Goal: Task Accomplishment & Management: Use online tool/utility

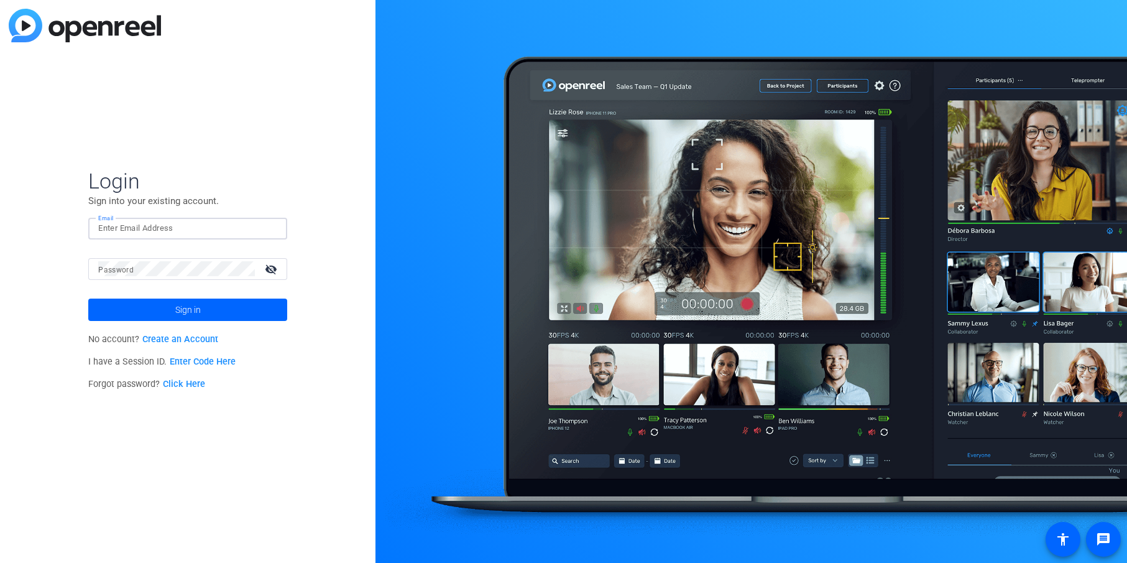
click at [246, 229] on input "Email" at bounding box center [187, 228] width 179 height 15
type input "jcho@openreel.com"
click at [88, 298] on button "Sign in" at bounding box center [187, 309] width 199 height 22
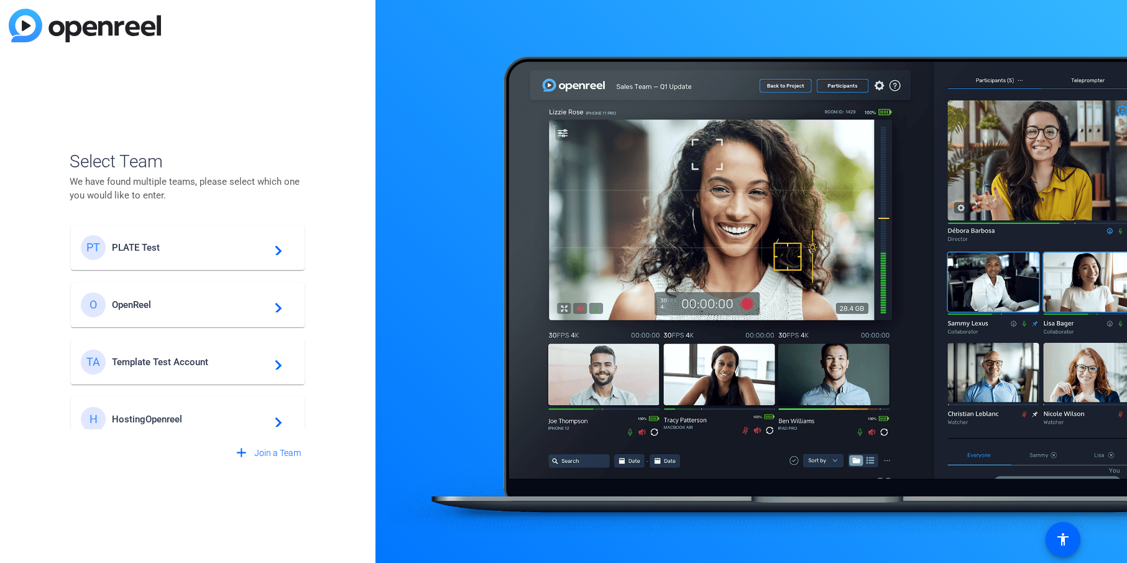
click at [237, 250] on span "PLATE Test" at bounding box center [189, 247] width 155 height 11
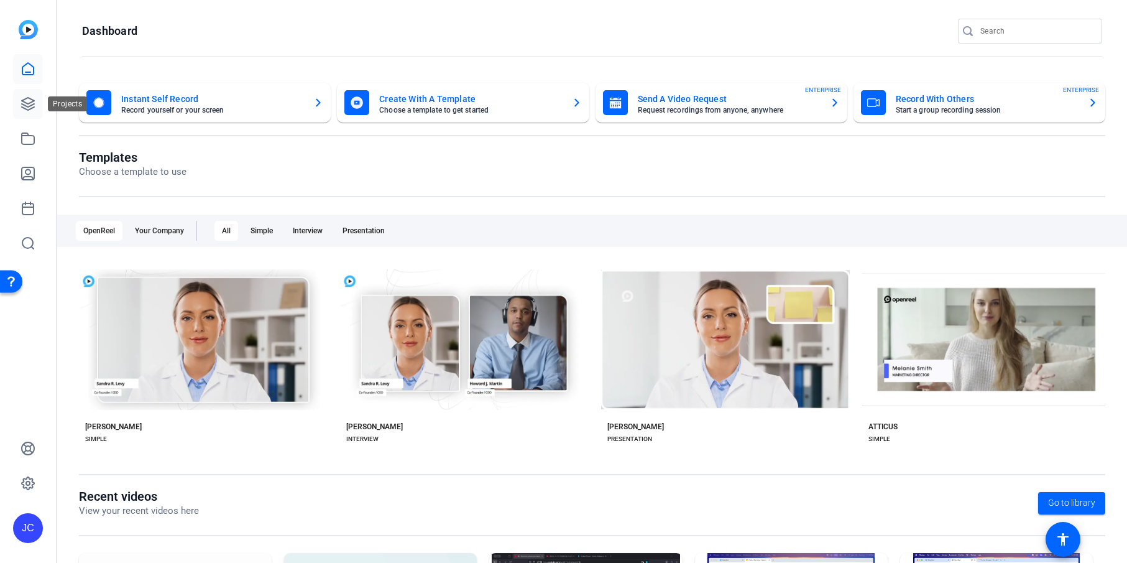
click at [25, 106] on icon at bounding box center [28, 103] width 15 height 15
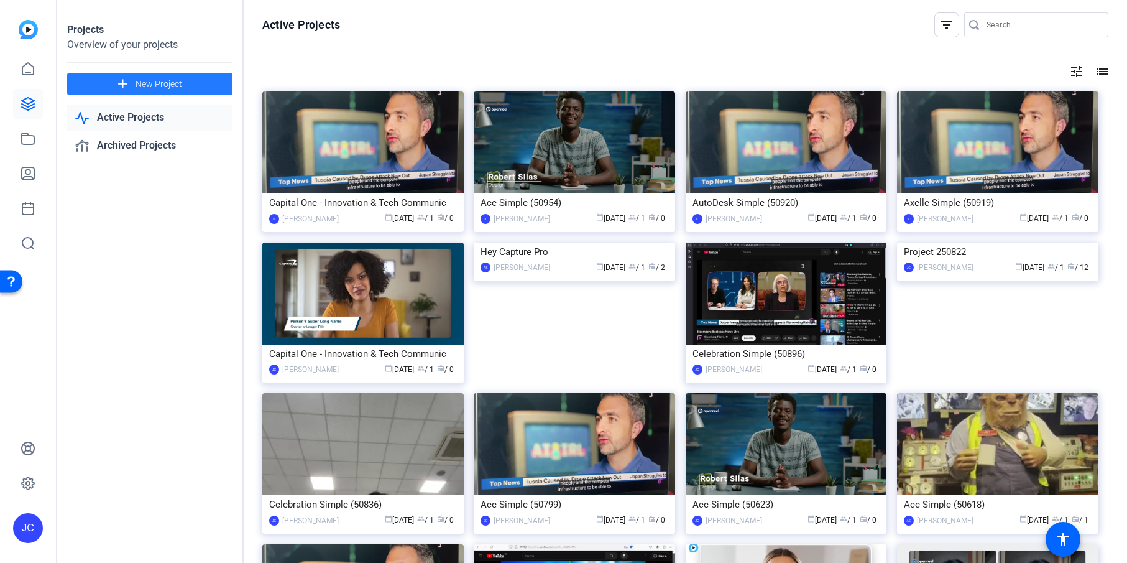
click at [222, 81] on span at bounding box center [149, 84] width 165 height 30
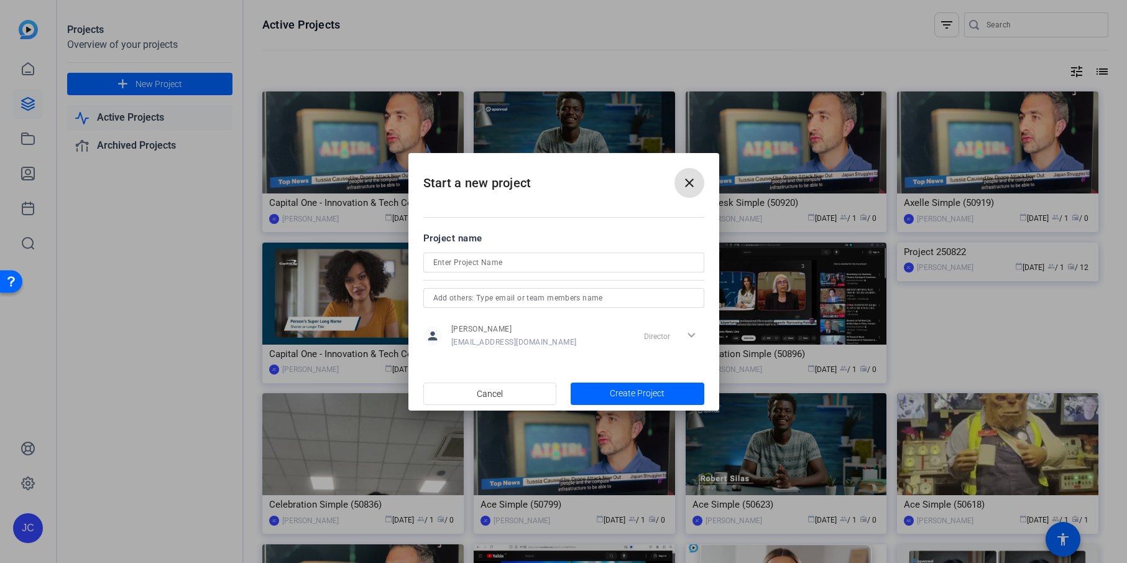
click at [451, 260] on input at bounding box center [563, 262] width 261 height 15
type input "Project 250829"
click at [607, 395] on span "button" at bounding box center [638, 394] width 134 height 30
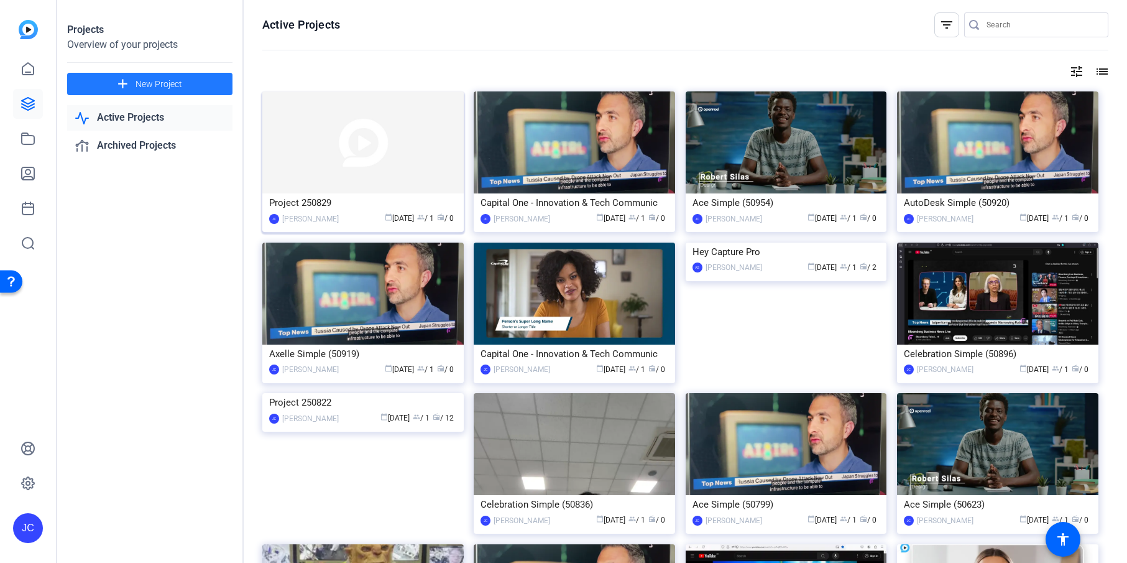
click at [383, 129] on img at bounding box center [362, 142] width 201 height 102
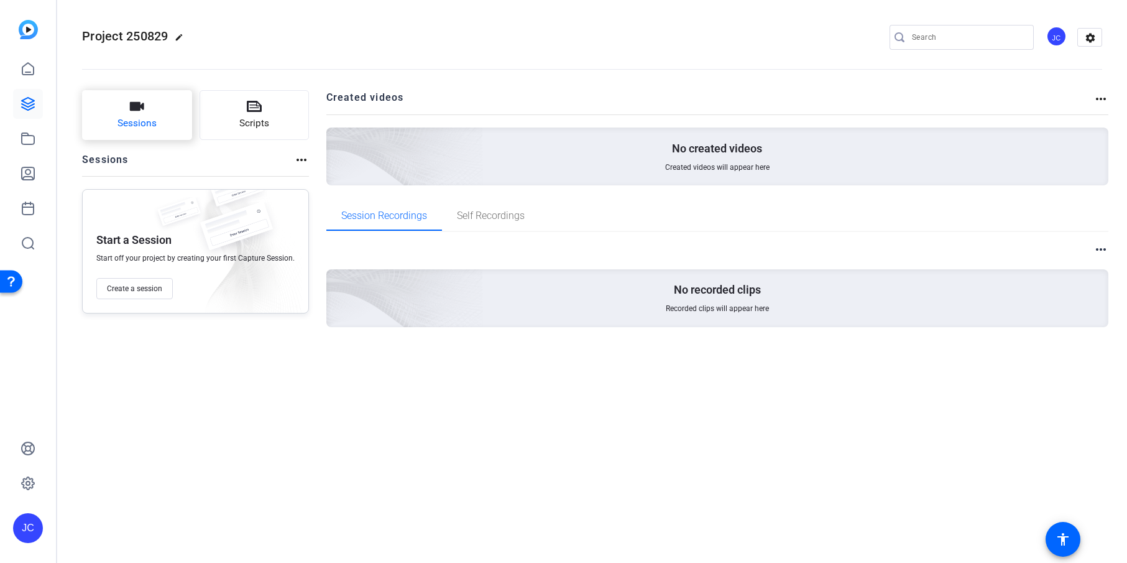
click at [160, 97] on button "Sessions" at bounding box center [137, 115] width 110 height 50
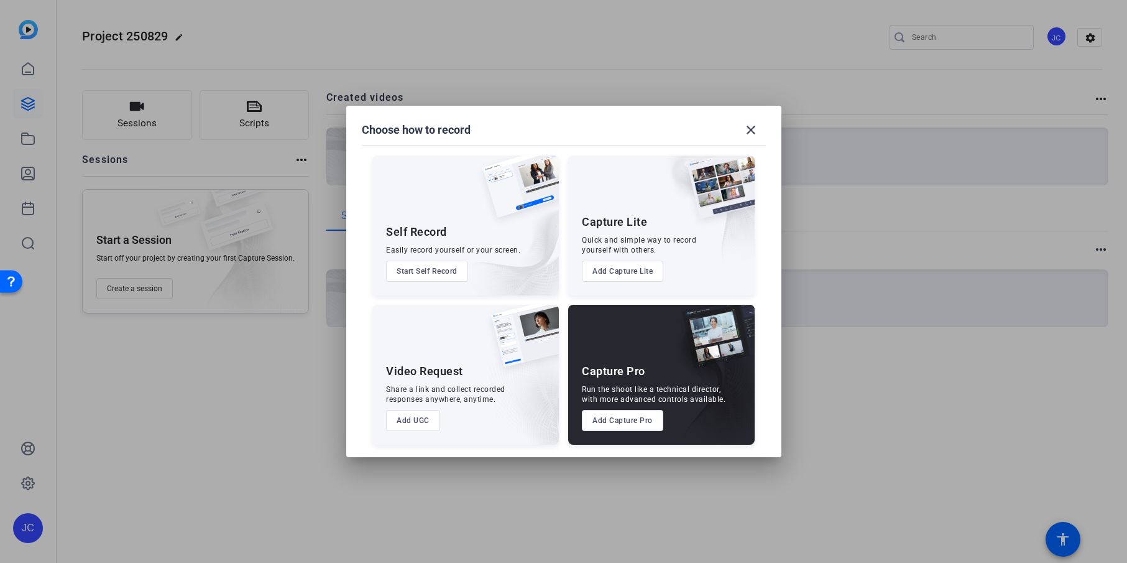
click at [624, 280] on button "Add Capture Lite" at bounding box center [622, 270] width 81 height 21
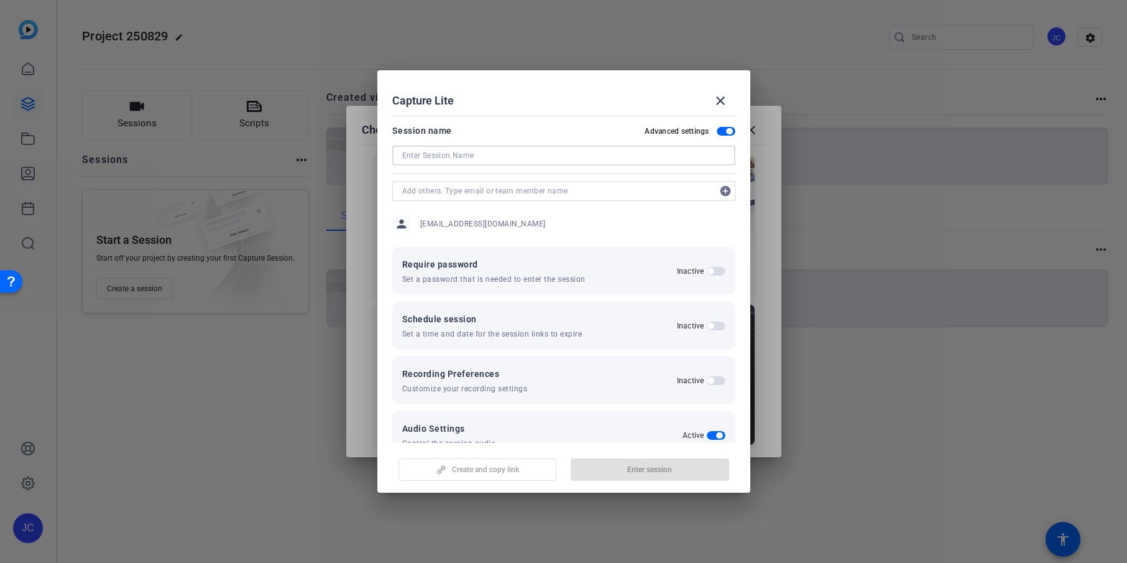
click at [446, 154] on input at bounding box center [563, 155] width 323 height 15
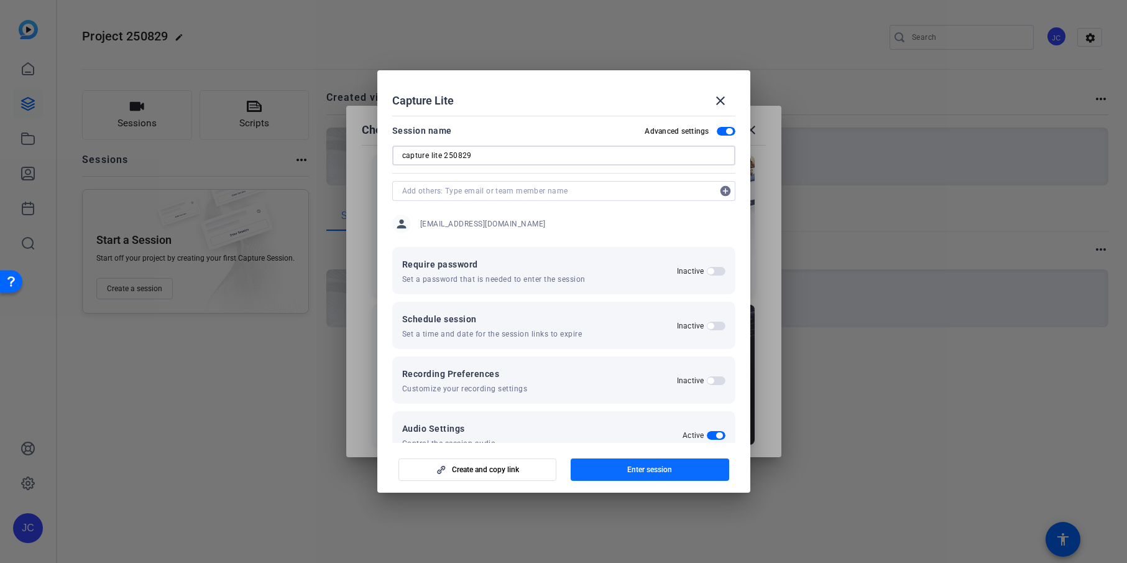
type input "capture lite 250829"
click at [638, 470] on span "Enter session" at bounding box center [649, 469] width 45 height 10
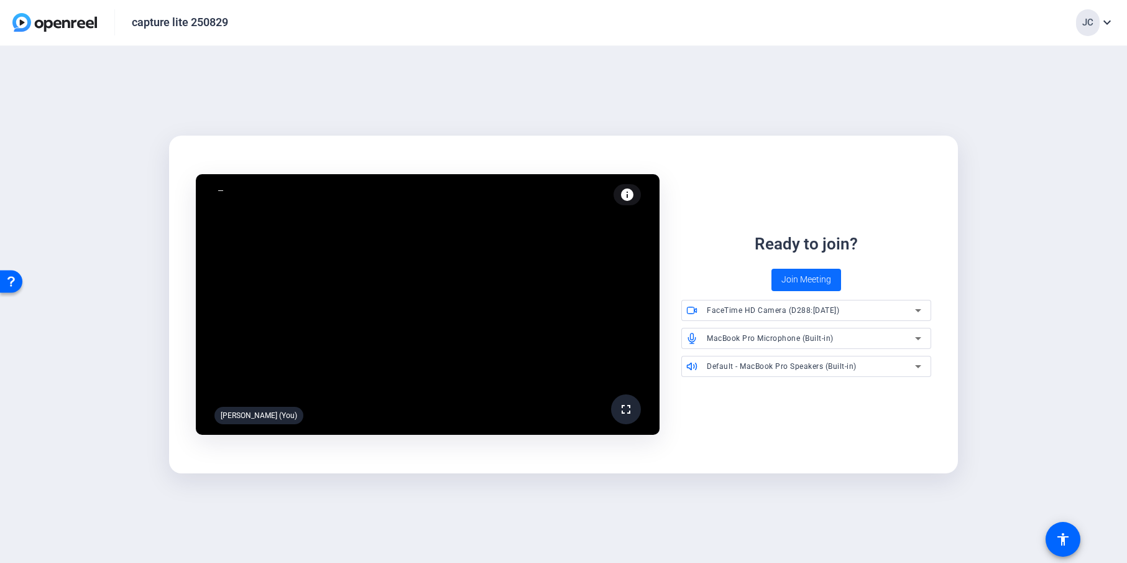
click at [811, 276] on span "Join Meeting" at bounding box center [806, 279] width 50 height 13
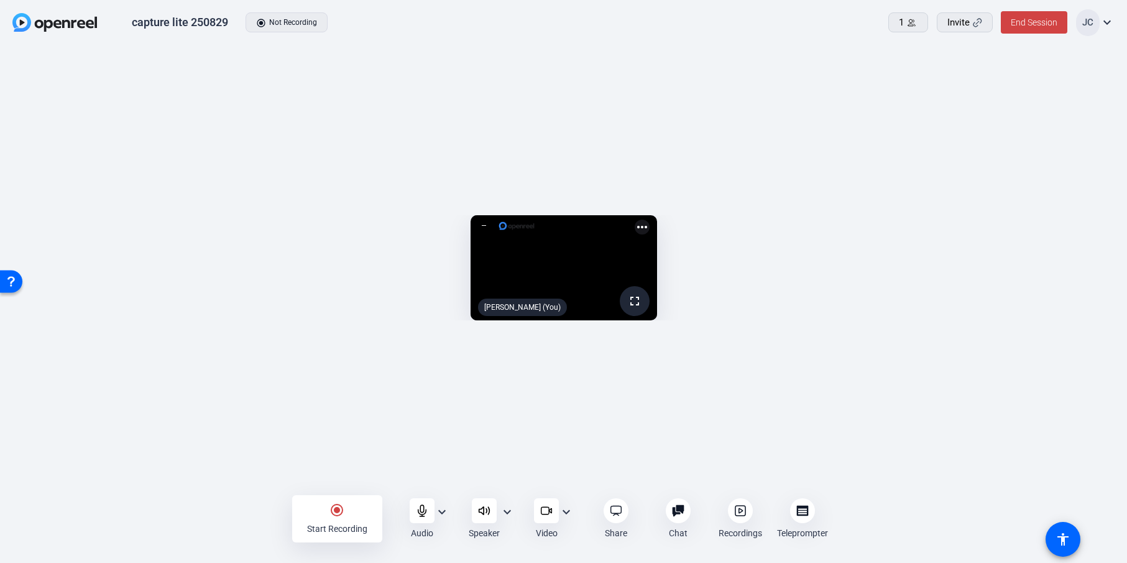
click at [106, 320] on openreel-capture-lite-video-stream "fullscreen Jihye Cho (You) more_horiz" at bounding box center [564, 267] width 1090 height 105
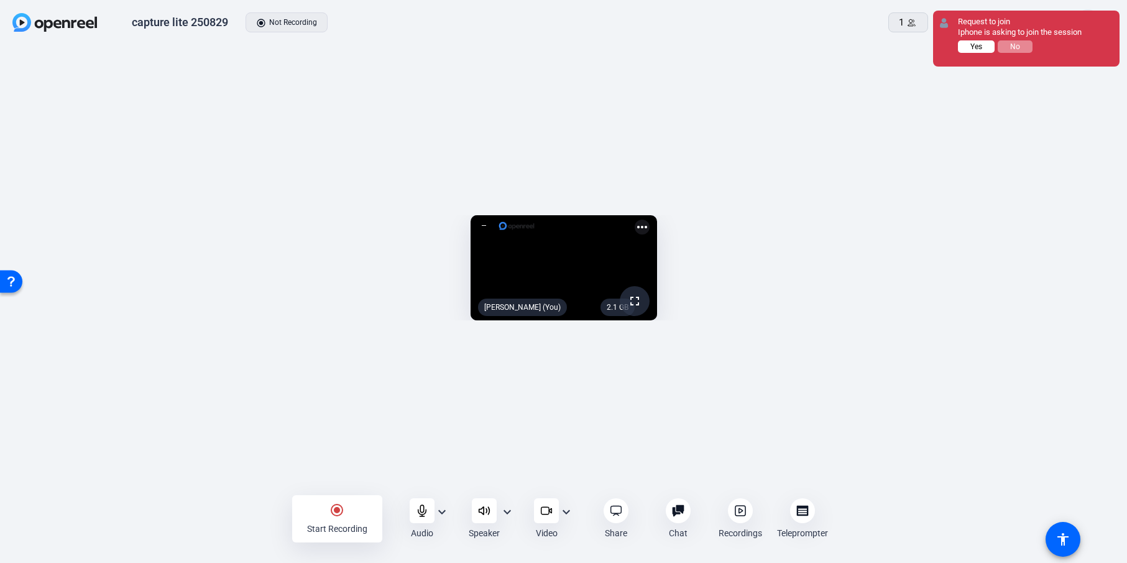
click at [0, 0] on span "Yes" at bounding box center [0, 0] width 0 height 0
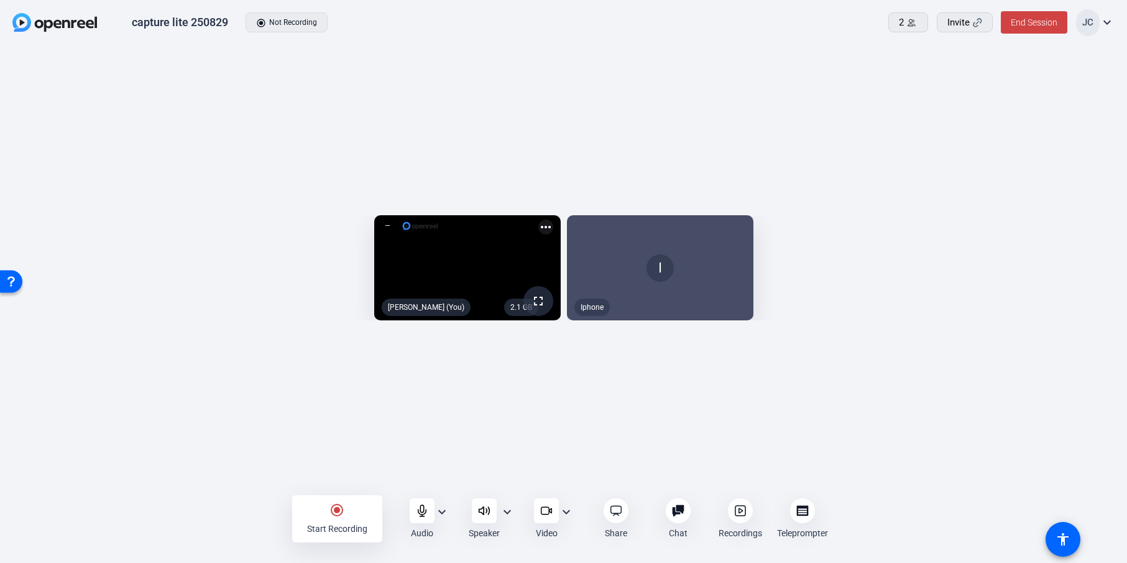
click at [789, 72] on div "2.1 GB fullscreen Jihye Cho (You) more_horiz I Iphone" at bounding box center [563, 271] width 1127 height 450
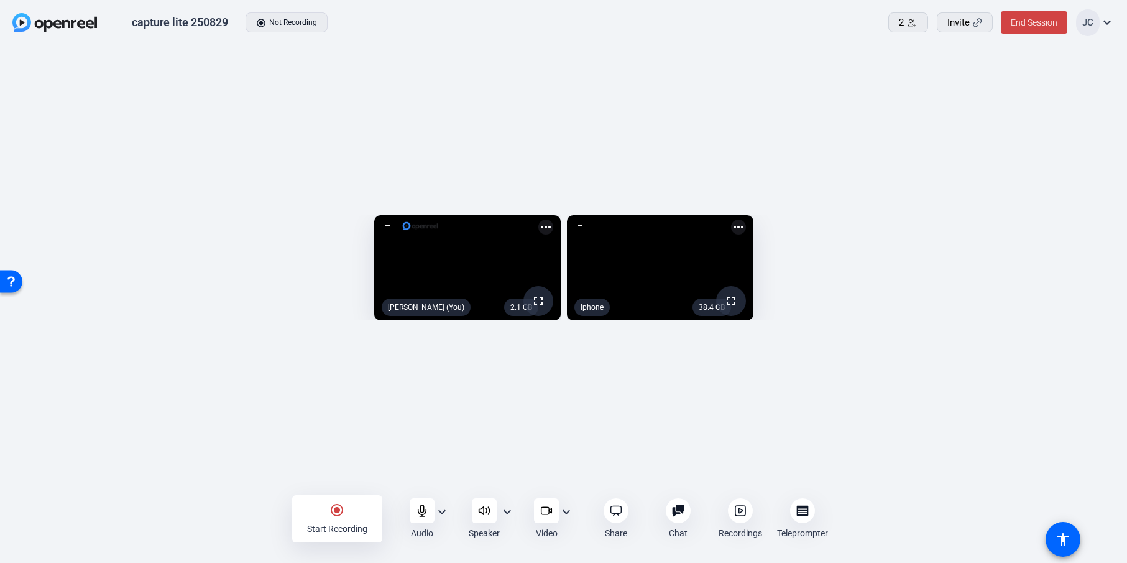
click at [330, 510] on mat-icon "radio_button_checked" at bounding box center [336, 509] width 15 height 15
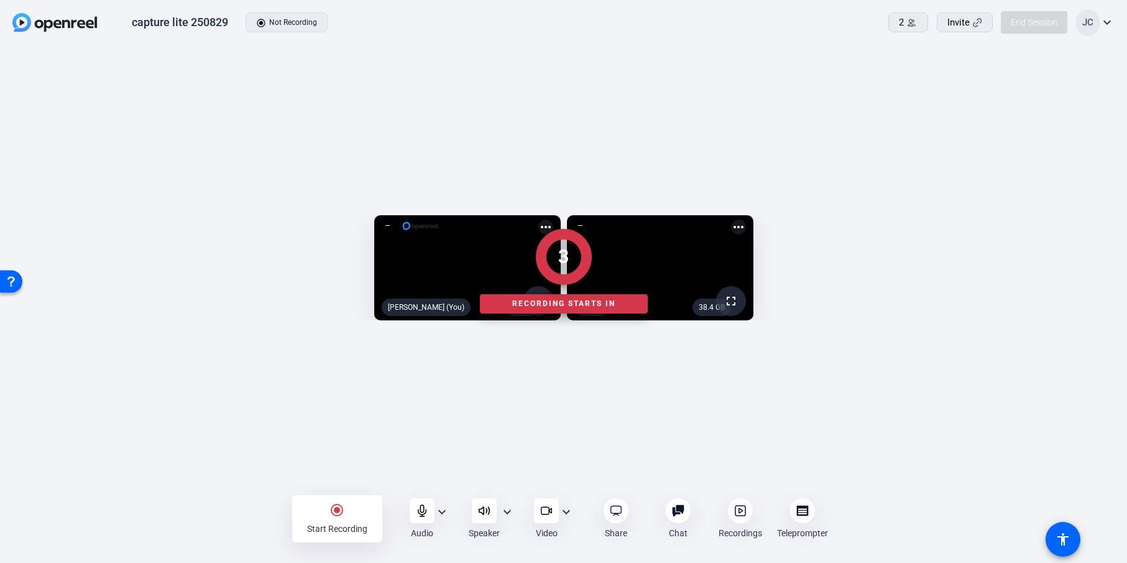
click at [354, 476] on div "2.1 GB fullscreen Jihye Cho (You) more_horiz 38.4 GB fullscreen Iphone more_hor…" at bounding box center [563, 271] width 1127 height 450
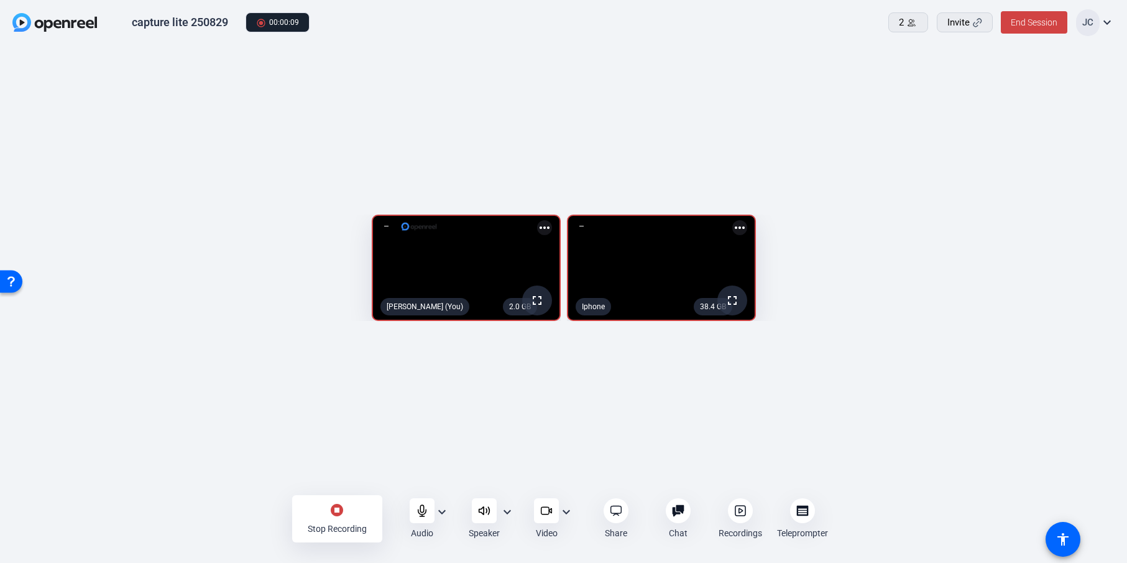
click at [446, 510] on mat-icon "expand_more" at bounding box center [441, 511] width 15 height 15
click at [482, 475] on div at bounding box center [563, 281] width 1127 height 563
click at [485, 519] on div at bounding box center [484, 510] width 25 height 25
click at [512, 454] on div "2.0 GB fullscreen Jihye Cho (You) more_horiz 38.4 GB fullscreen Iphone more_hor…" at bounding box center [563, 271] width 1127 height 450
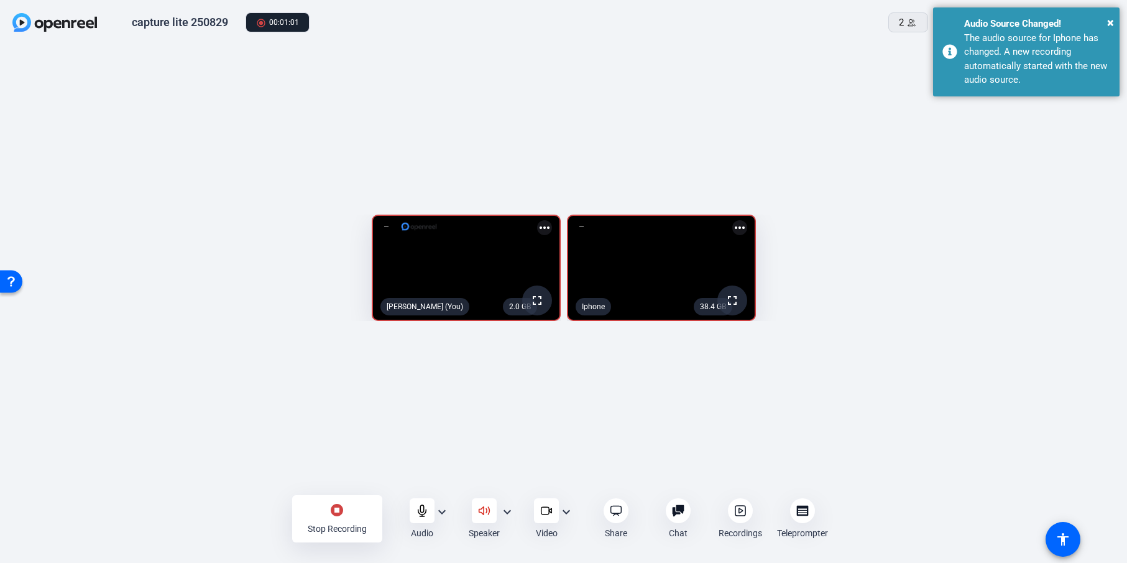
click at [333, 507] on mat-icon "stop_circle" at bounding box center [336, 509] width 15 height 15
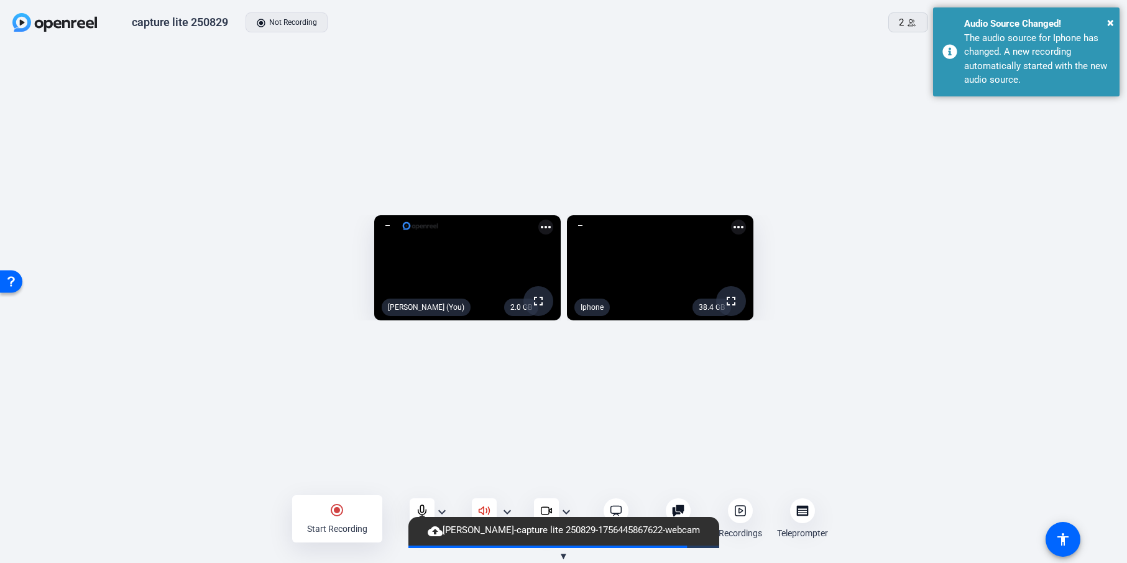
click at [745, 512] on icon at bounding box center [740, 510] width 12 height 12
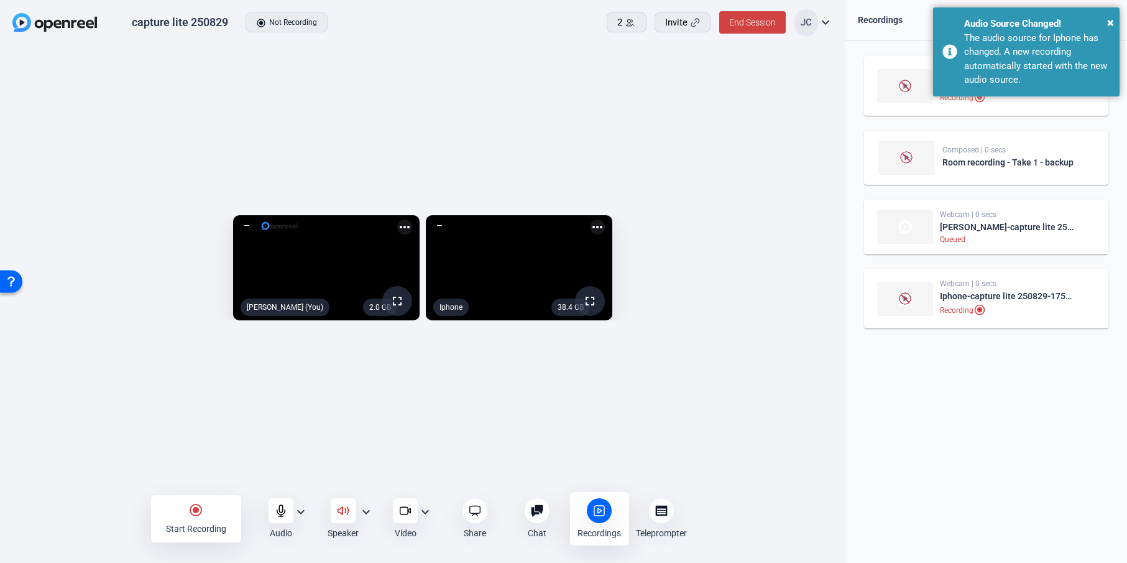
click at [898, 415] on div "Webcam | 0 secs Iphone-capture lite 250829-1756445901443-webcam Recording radio…" at bounding box center [986, 301] width 282 height 522
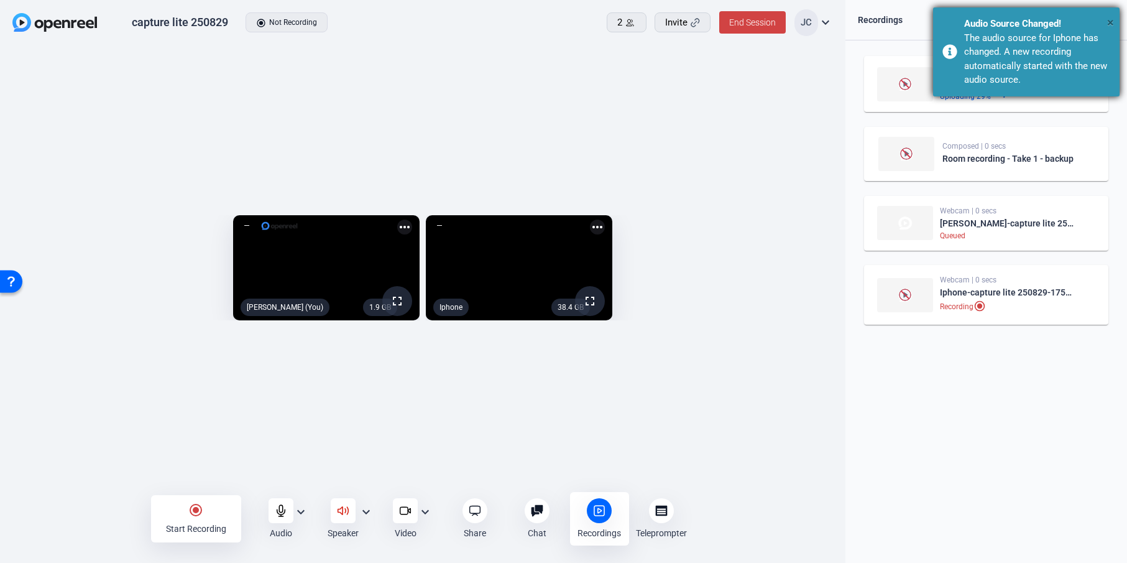
click at [0, 0] on span "×" at bounding box center [0, 0] width 0 height 0
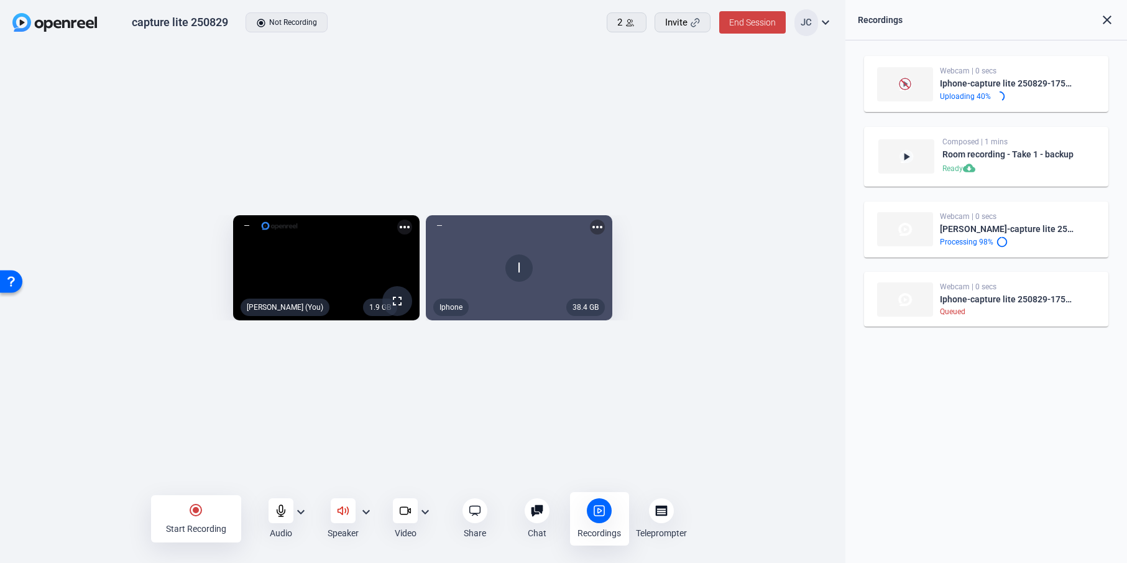
click at [899, 400] on div "Webcam | 0 secs Iphone-capture lite 250829-1756445901443-webcam Uploading 40% p…" at bounding box center [986, 301] width 282 height 522
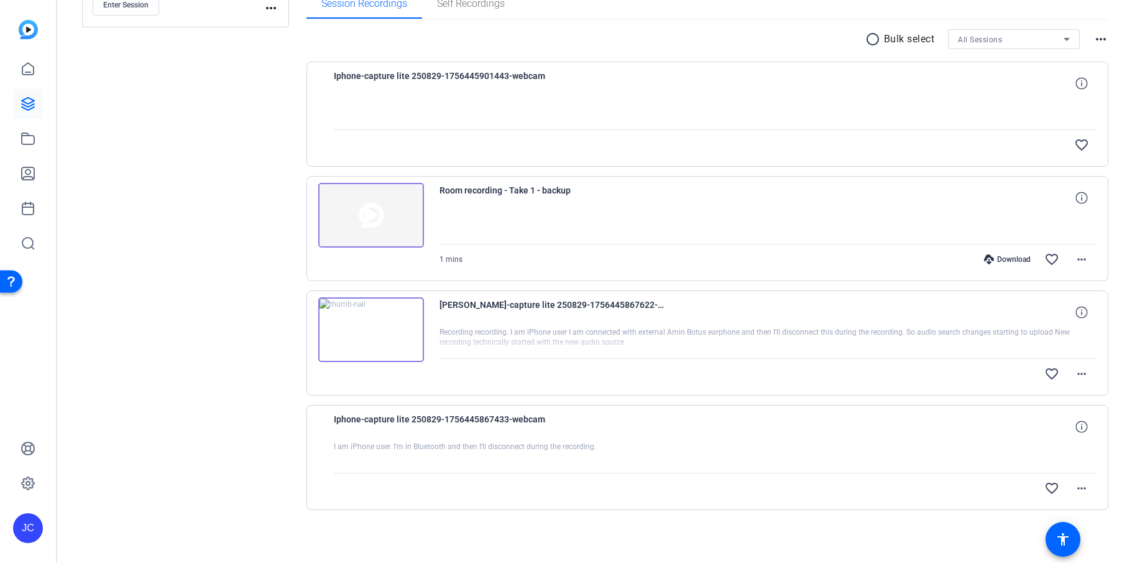
scroll to position [244, 0]
click at [162, 223] on div "Sessions Scripts Sessions more_horiz capture lite 250829 [DATE] 2:34 PM Enter S…" at bounding box center [185, 196] width 207 height 701
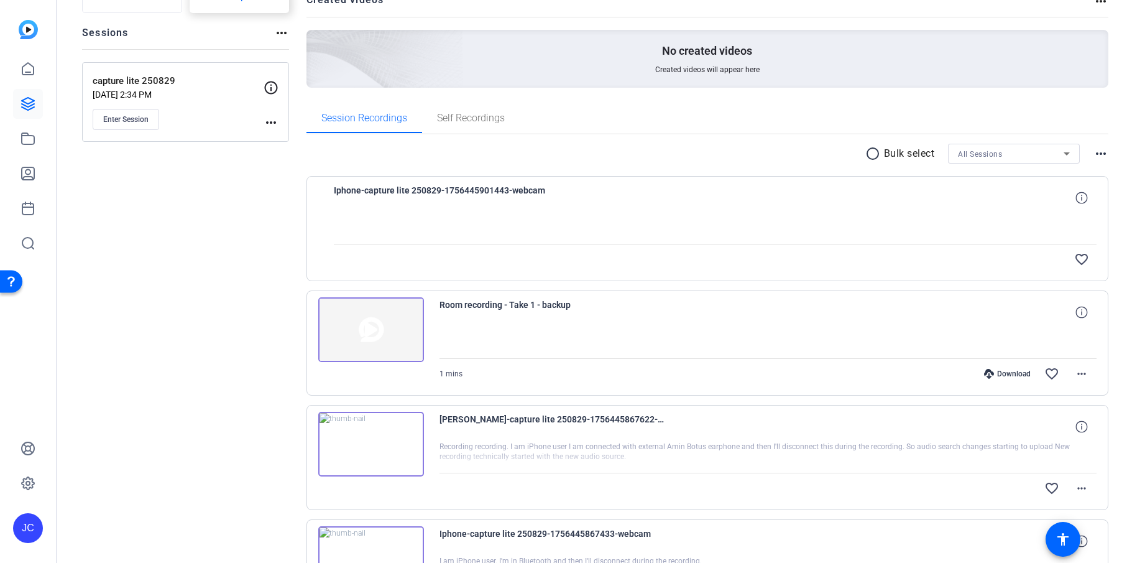
scroll to position [244, 0]
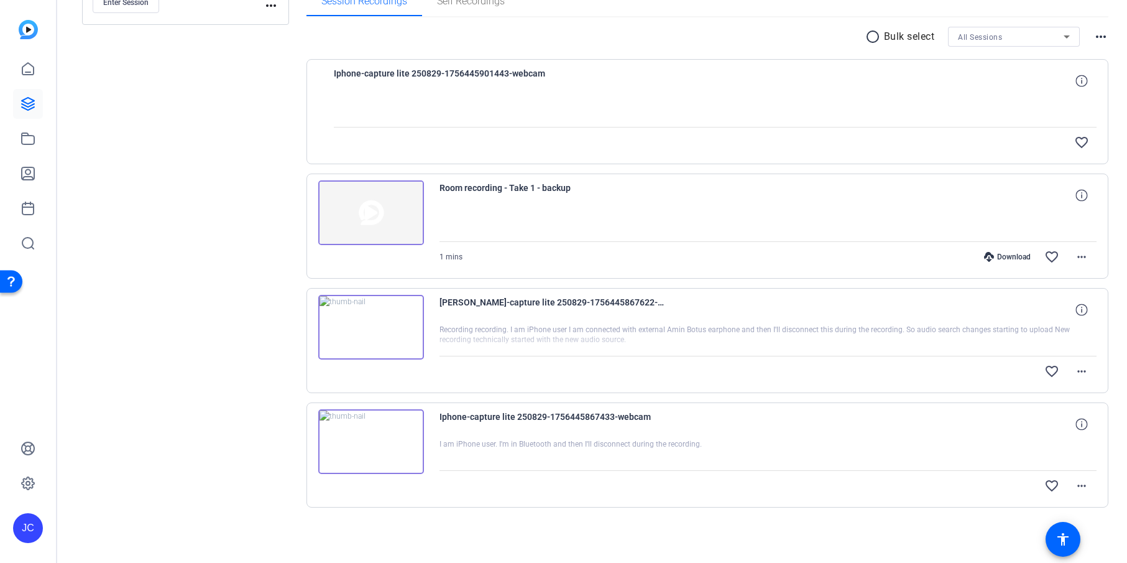
drag, startPoint x: 221, startPoint y: 76, endPoint x: 231, endPoint y: 76, distance: 9.9
click at [214, 76] on div "Sessions Scripts Sessions more_horiz capture lite 250829 Aug 29, 2025 @ 2:34 PM…" at bounding box center [185, 196] width 207 height 701
drag, startPoint x: 152, startPoint y: 73, endPoint x: 207, endPoint y: 73, distance: 55.3
click at [151, 73] on div "Sessions Scripts Sessions more_horiz capture lite 250829 Aug 29, 2025 @ 2:34 PM…" at bounding box center [185, 196] width 207 height 701
click at [1079, 75] on icon at bounding box center [1081, 81] width 12 height 12
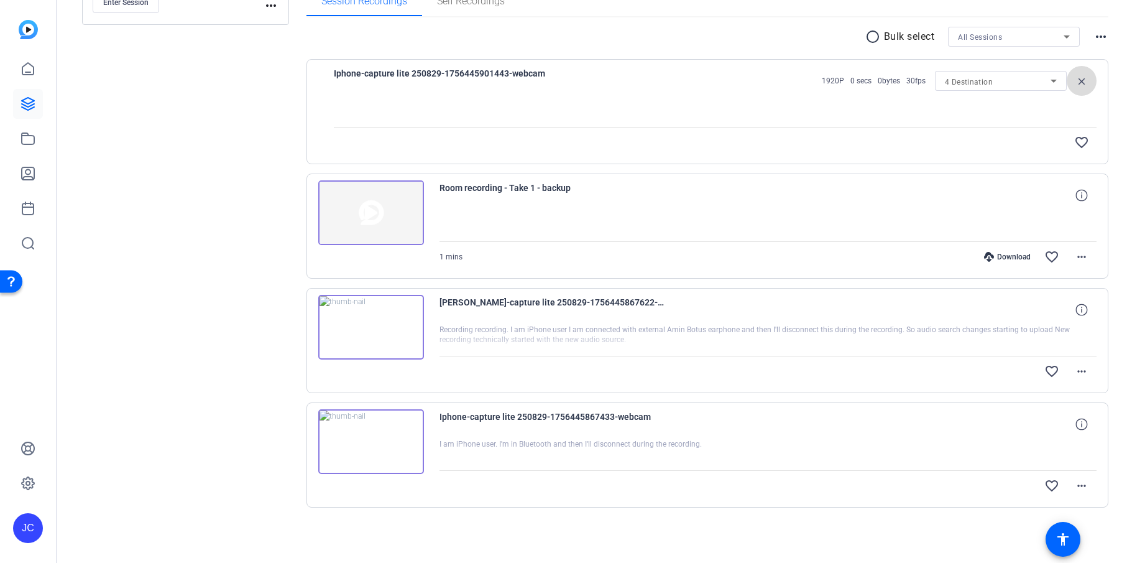
click at [1078, 75] on mat-icon "close" at bounding box center [1081, 81] width 15 height 16
click at [157, 144] on div "Sessions Scripts Sessions more_horiz capture lite 250829 Aug 29, 2025 @ 2:34 PM…" at bounding box center [185, 196] width 207 height 701
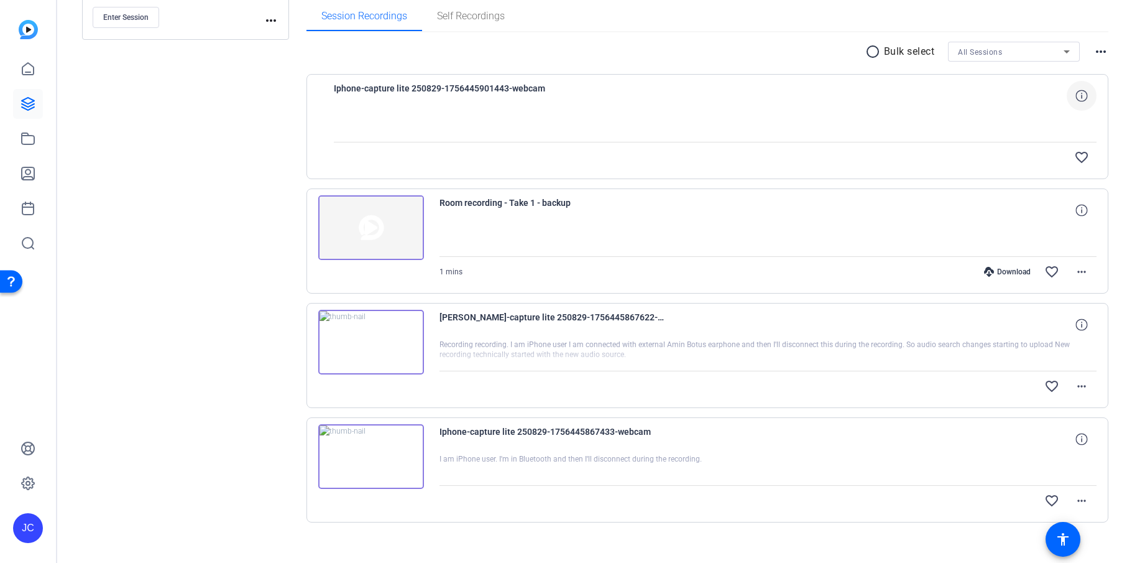
scroll to position [211, 0]
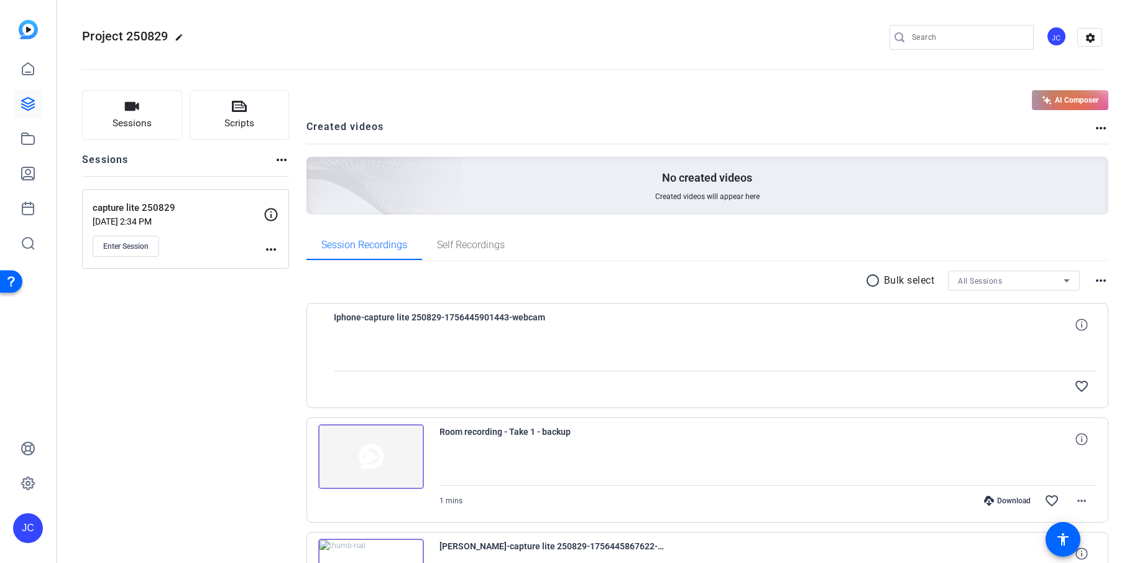
click at [343, 350] on div at bounding box center [715, 354] width 763 height 31
